Goal: Information Seeking & Learning: Learn about a topic

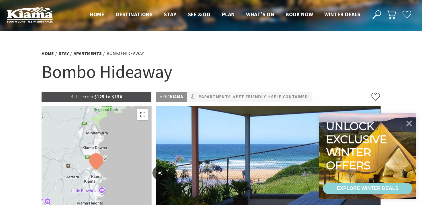
click at [133, 95] on p "Rates From: $125 to $150" at bounding box center [97, 97] width 110 height 10
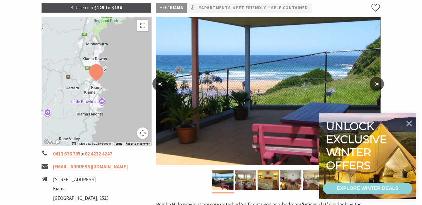
scroll to position [103, 0]
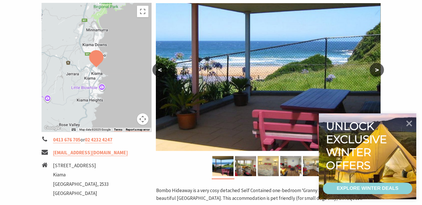
click at [263, 162] on img at bounding box center [267, 166] width 21 height 20
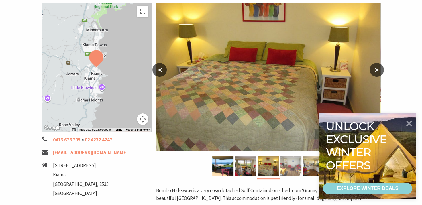
click at [283, 162] on img at bounding box center [290, 166] width 21 height 20
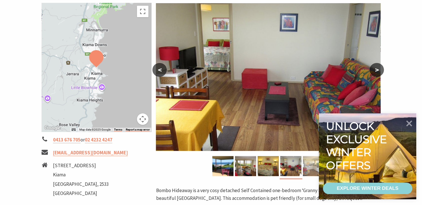
click at [307, 167] on img at bounding box center [313, 166] width 21 height 20
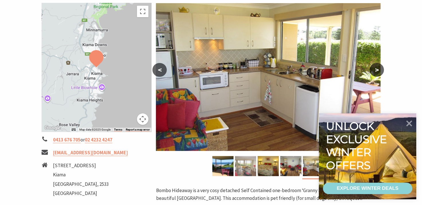
drag, startPoint x: 306, startPoint y: 166, endPoint x: 252, endPoint y: 169, distance: 54.5
click at [252, 169] on div at bounding box center [268, 167] width 113 height 23
click at [411, 122] on icon at bounding box center [409, 123] width 14 height 14
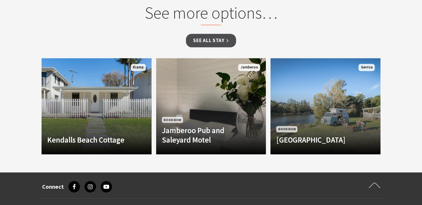
scroll to position [521, 0]
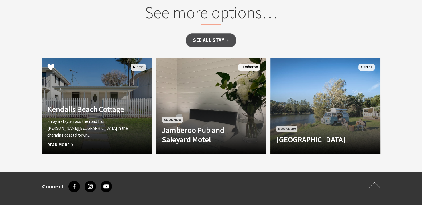
click at [129, 108] on link "Another Image Used Kendalls Beach Cottage Enjoy a stay across the road from Ken…" at bounding box center [97, 106] width 110 height 96
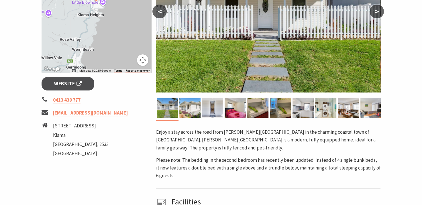
scroll to position [163, 0]
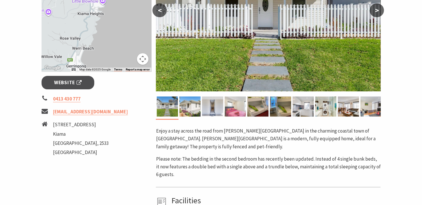
click at [228, 112] on img at bounding box center [234, 106] width 21 height 20
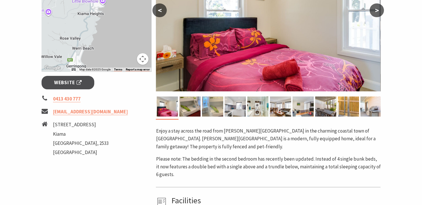
click at [214, 109] on img at bounding box center [212, 106] width 21 height 20
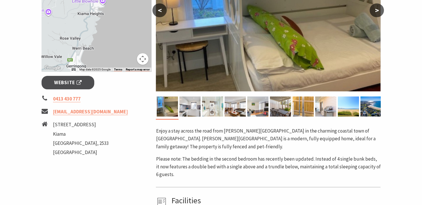
click at [216, 110] on img at bounding box center [212, 106] width 21 height 20
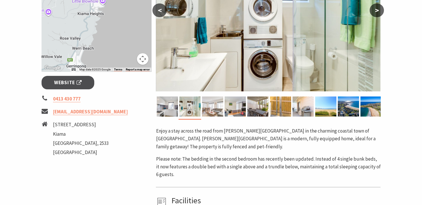
click at [219, 110] on img at bounding box center [212, 106] width 21 height 20
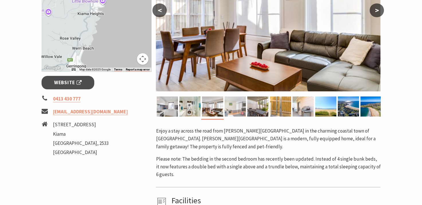
click at [232, 111] on img at bounding box center [234, 106] width 21 height 20
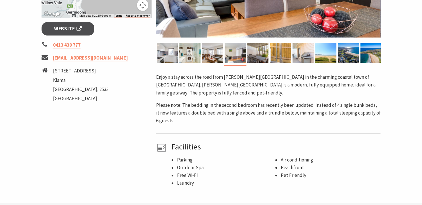
scroll to position [217, 0]
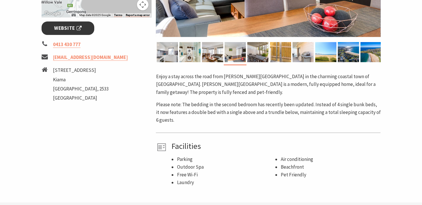
click at [73, 30] on span "Website" at bounding box center [67, 28] width 27 height 8
